Goal: Navigation & Orientation: Understand site structure

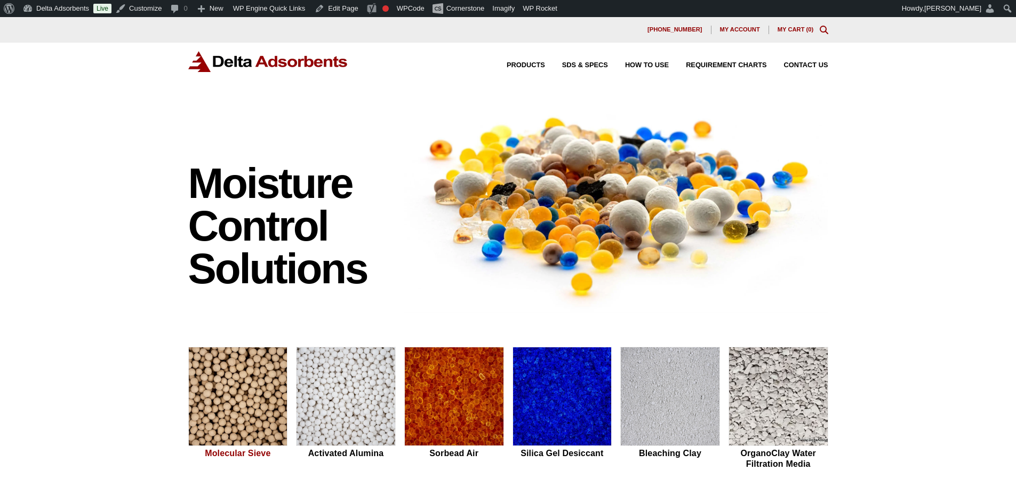
click at [234, 385] on img at bounding box center [238, 396] width 99 height 99
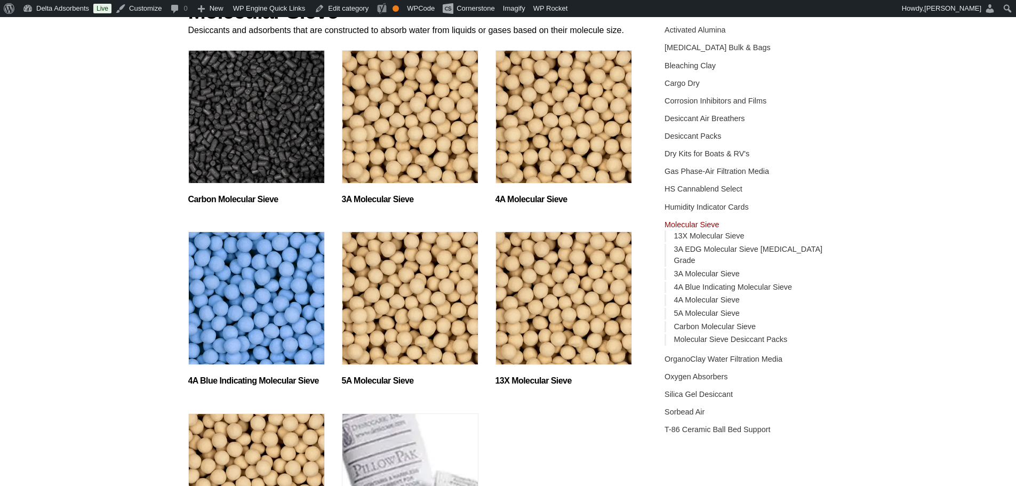
scroll to position [213, 0]
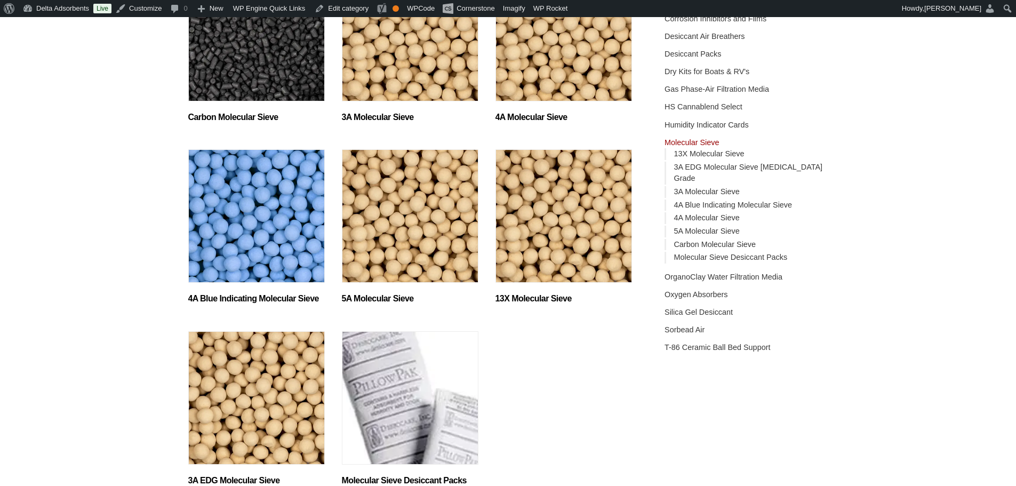
click at [552, 275] on img "Visit product category 13X Molecular Sieve" at bounding box center [564, 215] width 137 height 133
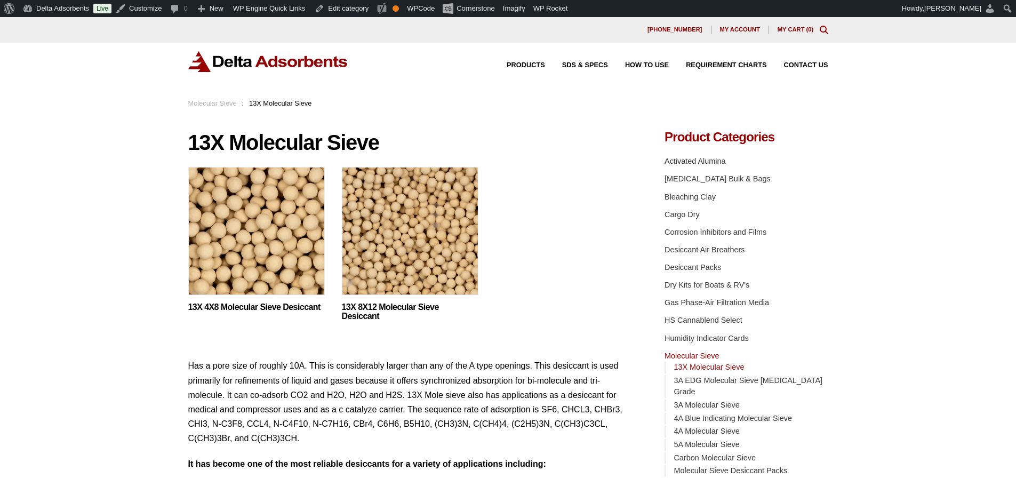
click at [450, 270] on img at bounding box center [410, 233] width 137 height 133
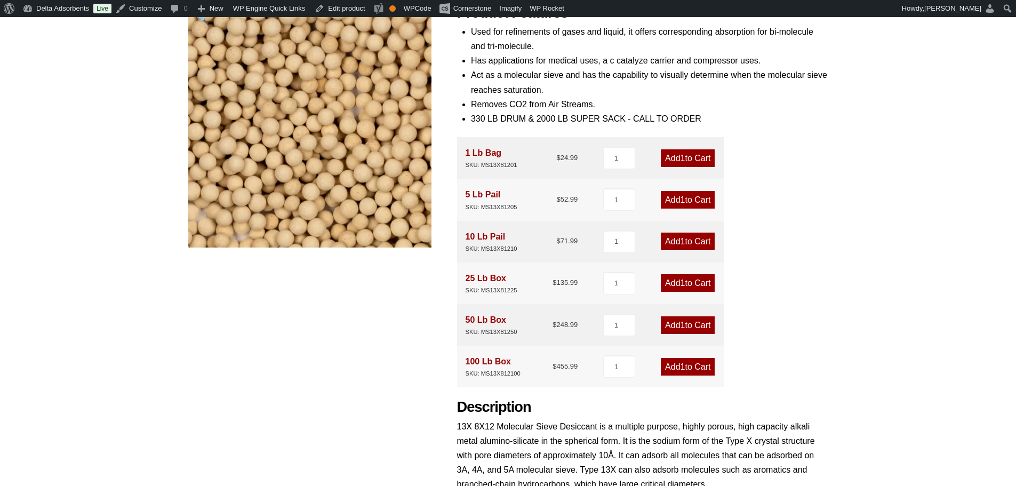
scroll to position [213, 0]
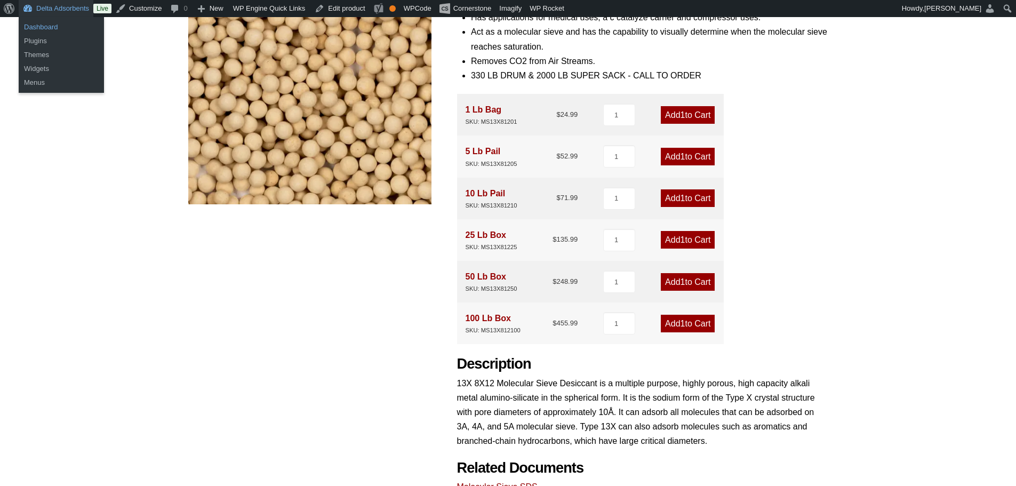
click at [29, 31] on link "Dashboard" at bounding box center [61, 27] width 85 height 14
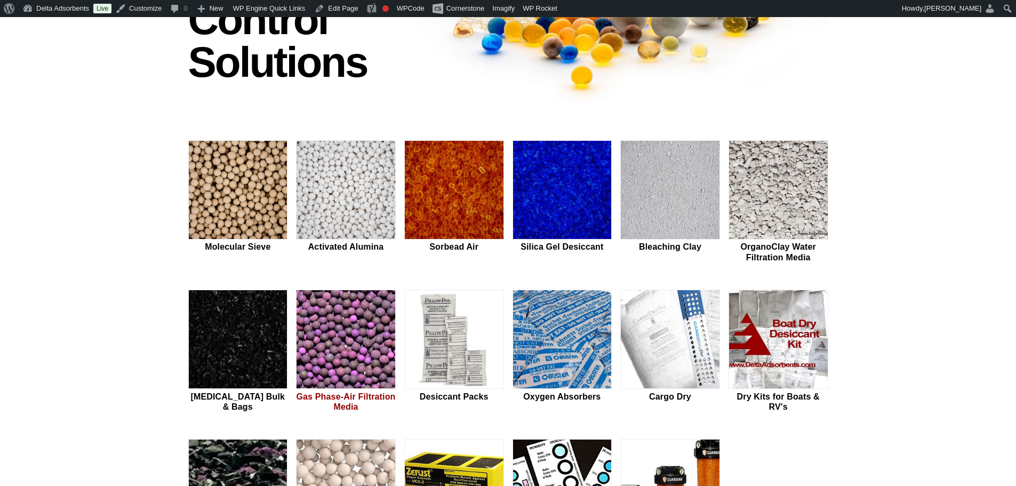
scroll to position [213, 0]
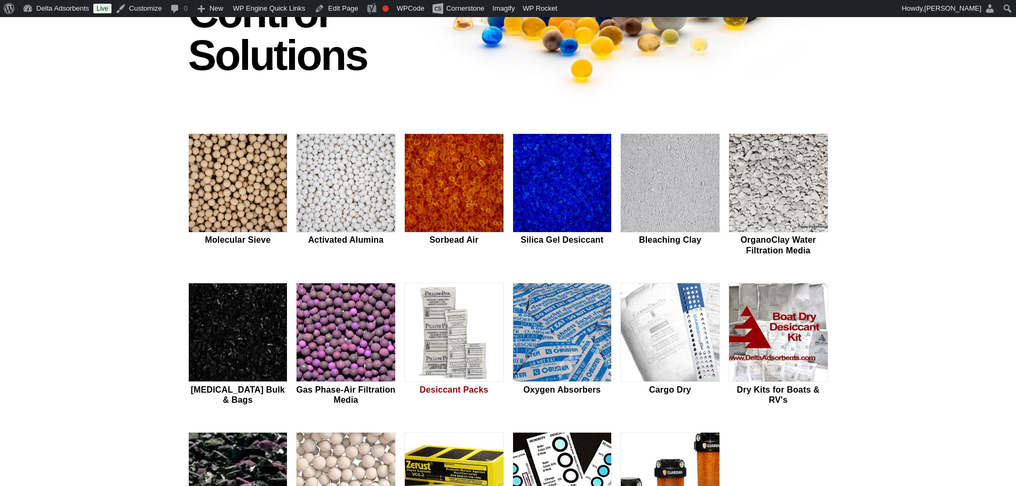
click at [450, 336] on img at bounding box center [454, 332] width 99 height 99
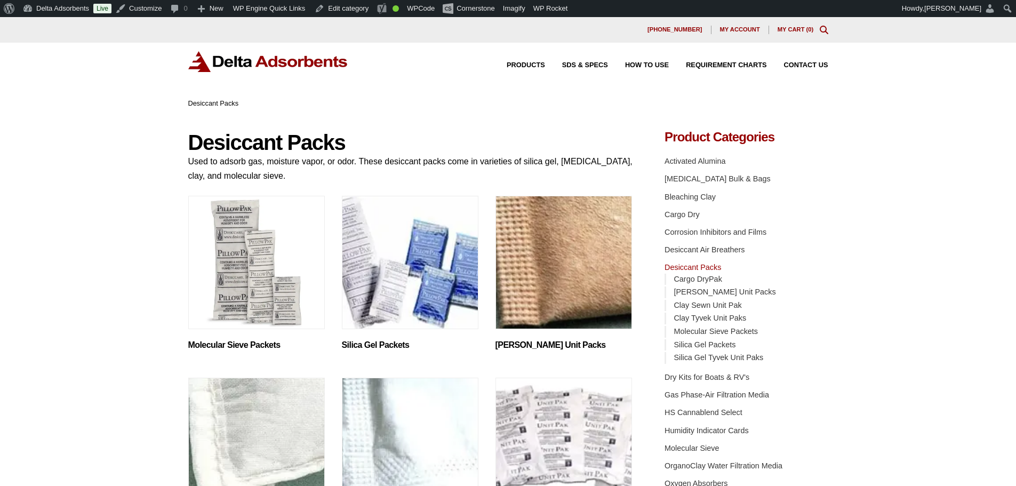
click at [388, 283] on img "Visit product category Silica Gel Packets" at bounding box center [410, 262] width 137 height 133
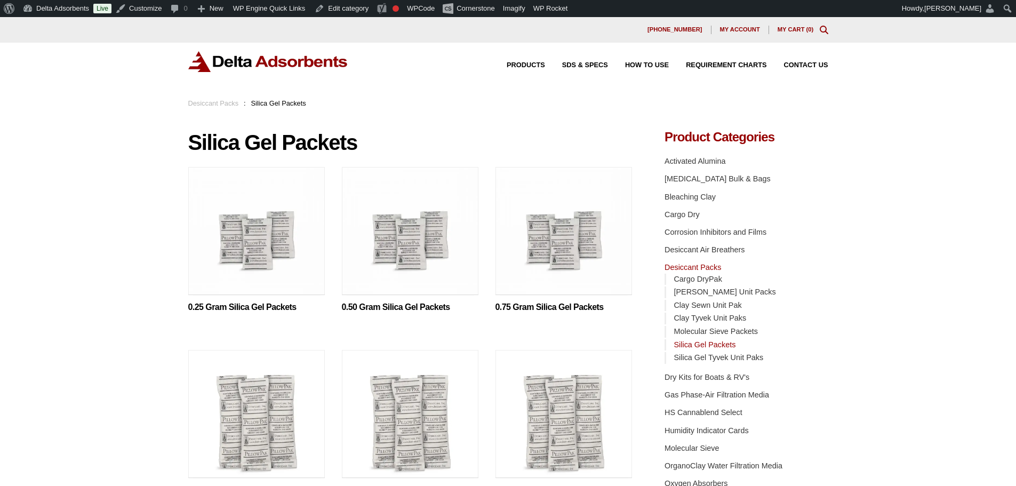
click at [265, 273] on img at bounding box center [256, 233] width 137 height 133
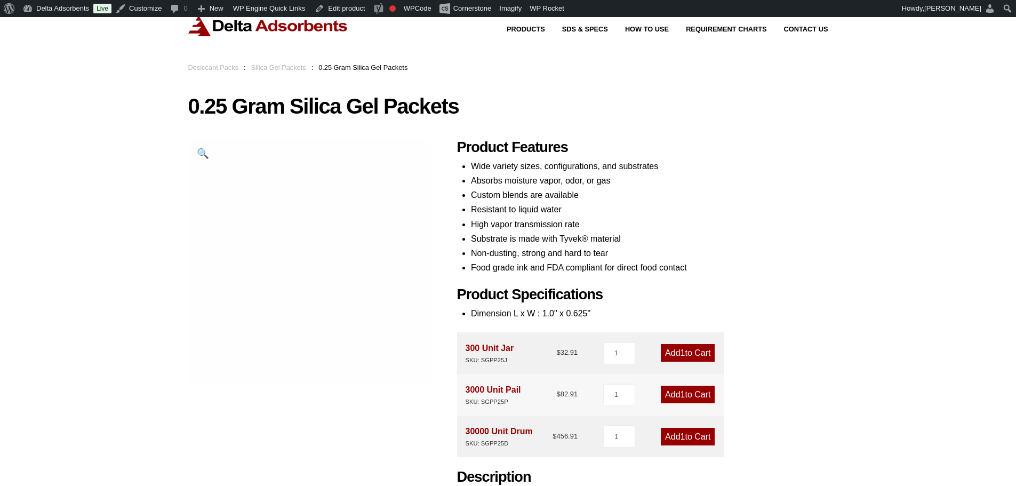
scroll to position [71, 0]
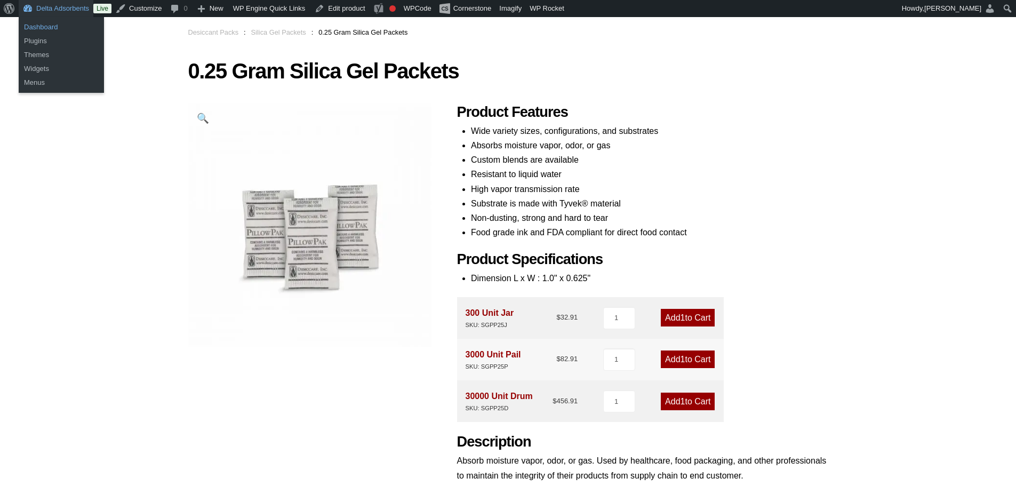
click at [39, 25] on link "Dashboard" at bounding box center [61, 27] width 85 height 14
